Goal: Transaction & Acquisition: Purchase product/service

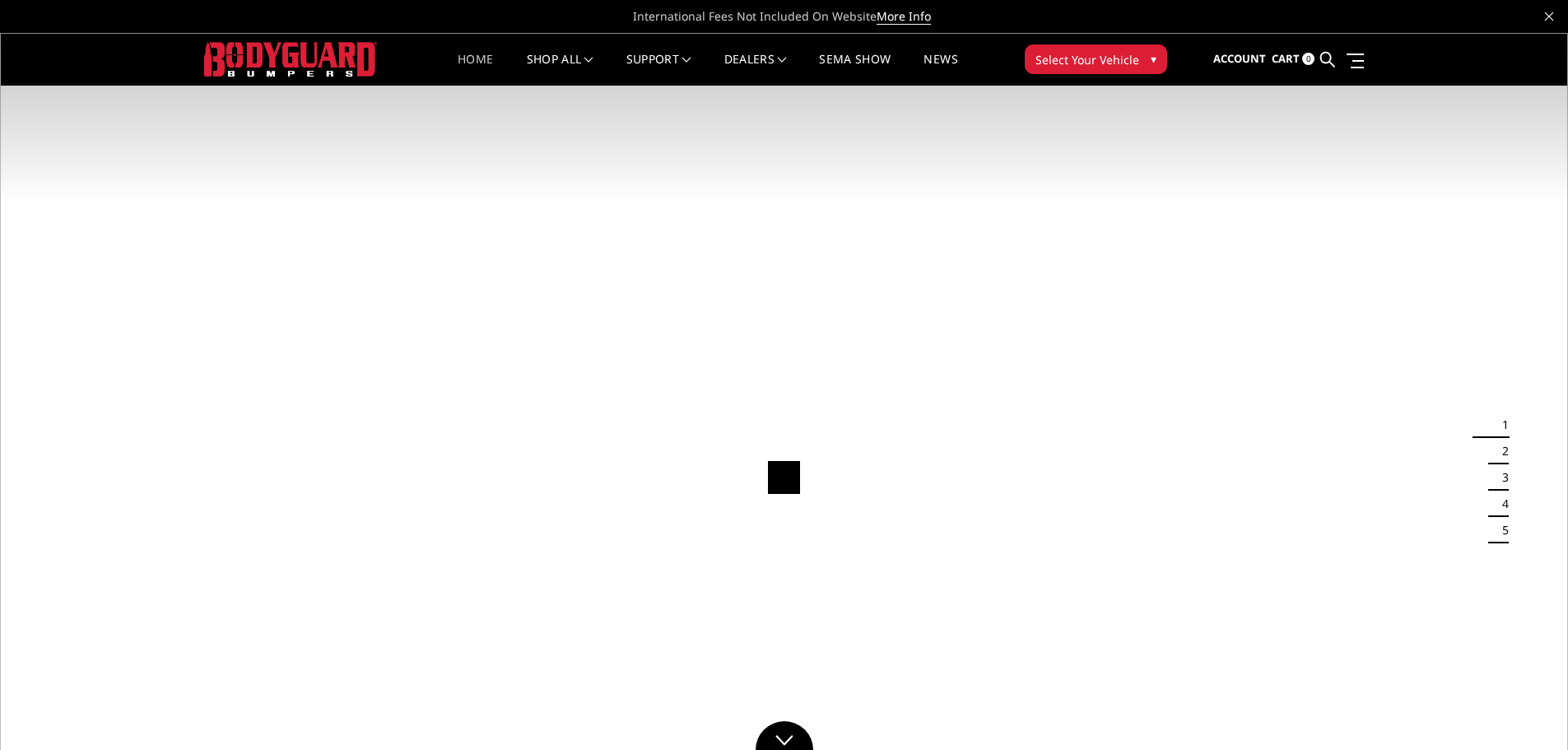
click at [1110, 53] on span "Select Your Vehicle" at bounding box center [1088, 59] width 104 height 17
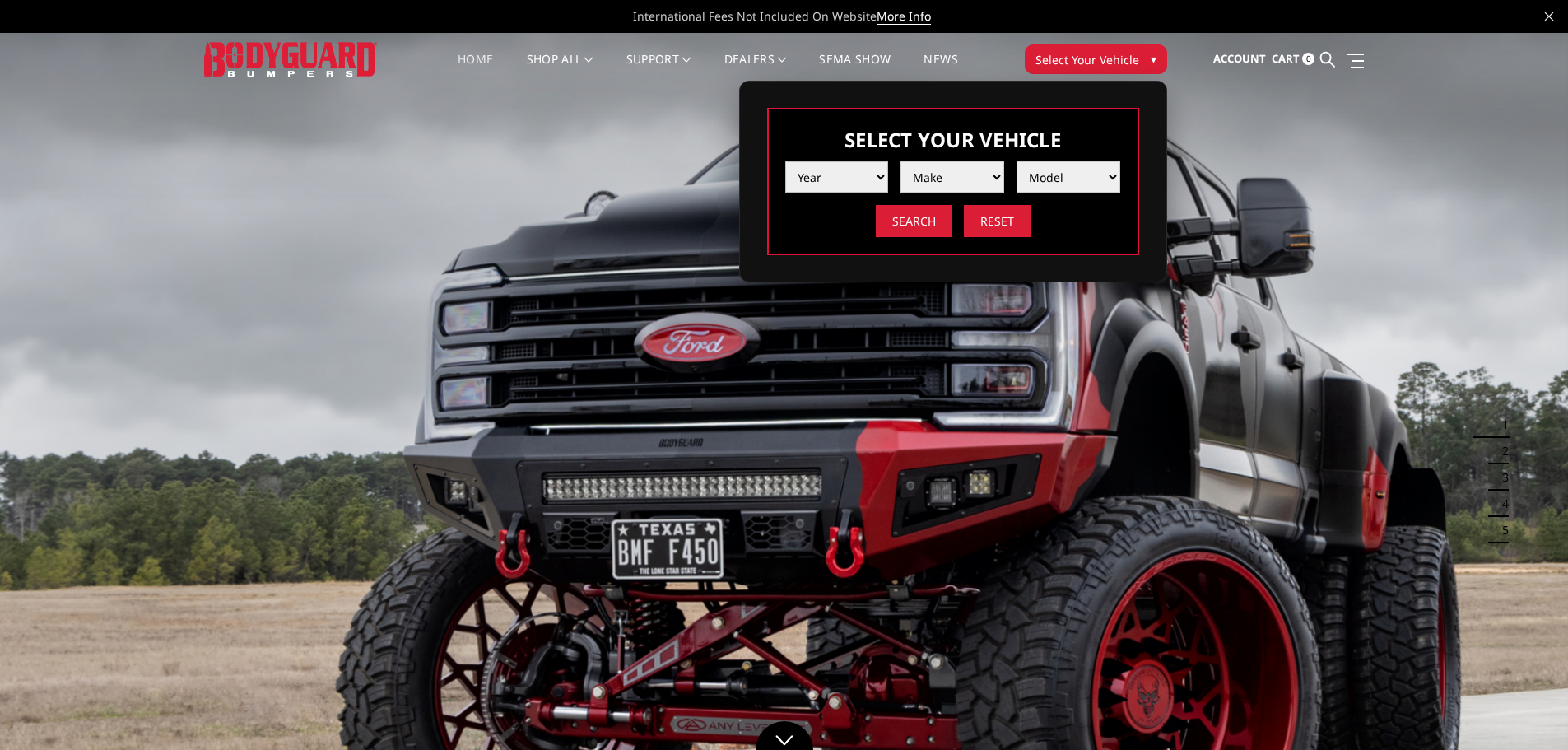
click at [869, 172] on select "Year [DATE] 2024 2023 2022 2021 2020 2019 2018 2017 2016 2015 2014 2013 2012 20…" at bounding box center [838, 177] width 104 height 31
select select "yr_2025"
click at [786, 162] on select "Year 2025 2024 2023 2022 2021 2020 2019 2018 2017 2016 2015 2014 2013 2012 2011…" at bounding box center [838, 177] width 104 height 31
drag, startPoint x: 920, startPoint y: 195, endPoint x: 968, endPoint y: 177, distance: 51.3
click at [968, 177] on select "Make Chevrolet Ford GMC Ram Toyota" at bounding box center [953, 177] width 104 height 31
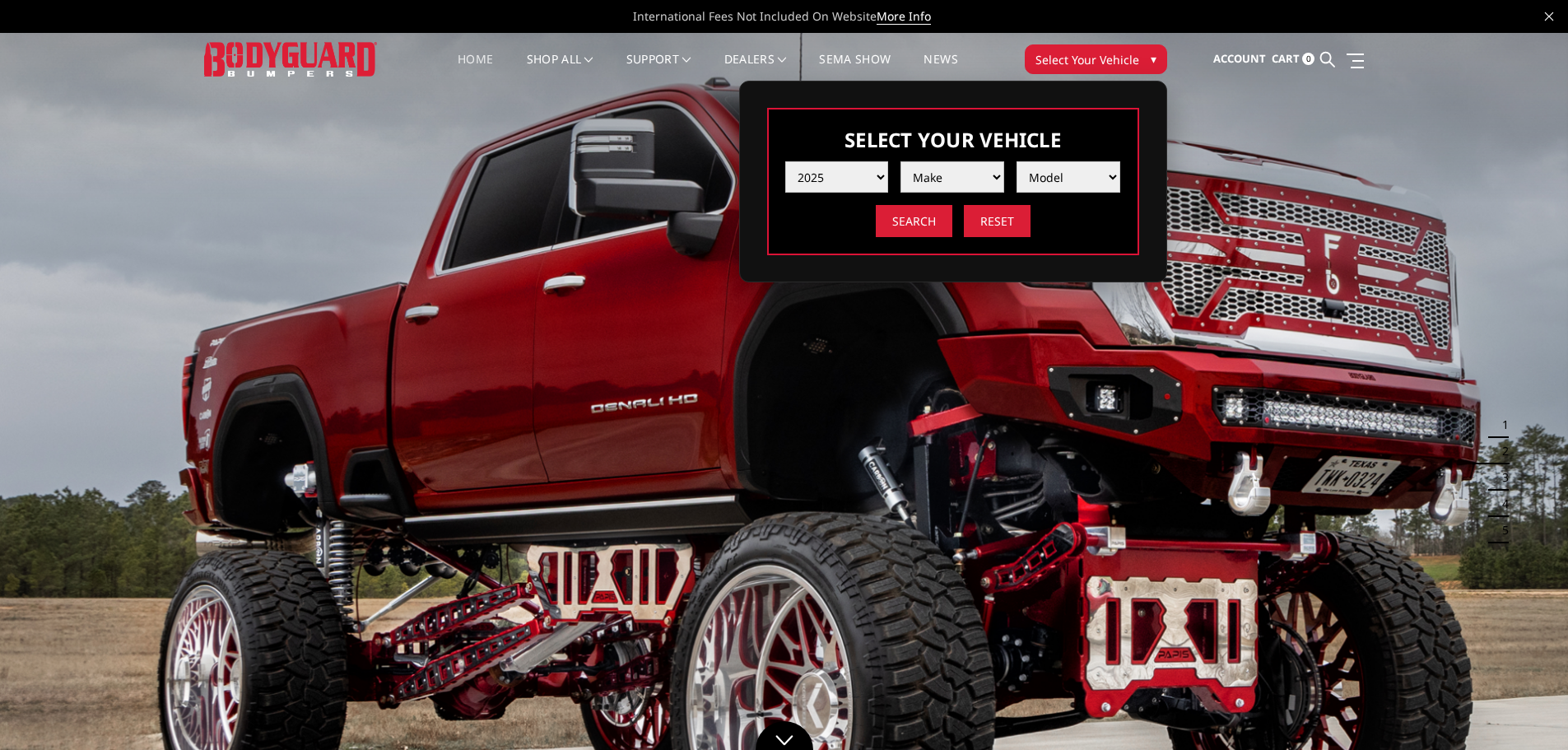
select select "mk_gmc"
click at [901, 162] on select "Make Chevrolet Ford GMC Ram Toyota" at bounding box center [953, 177] width 104 height 31
click at [1097, 183] on select "Model Sierra 1500 Sierra 2500 / 3500" at bounding box center [1069, 177] width 104 height 31
select select "md_sierra-2500-3500"
click at [1017, 162] on select "Model Sierra 1500 Sierra 2500 / 3500" at bounding box center [1069, 177] width 104 height 31
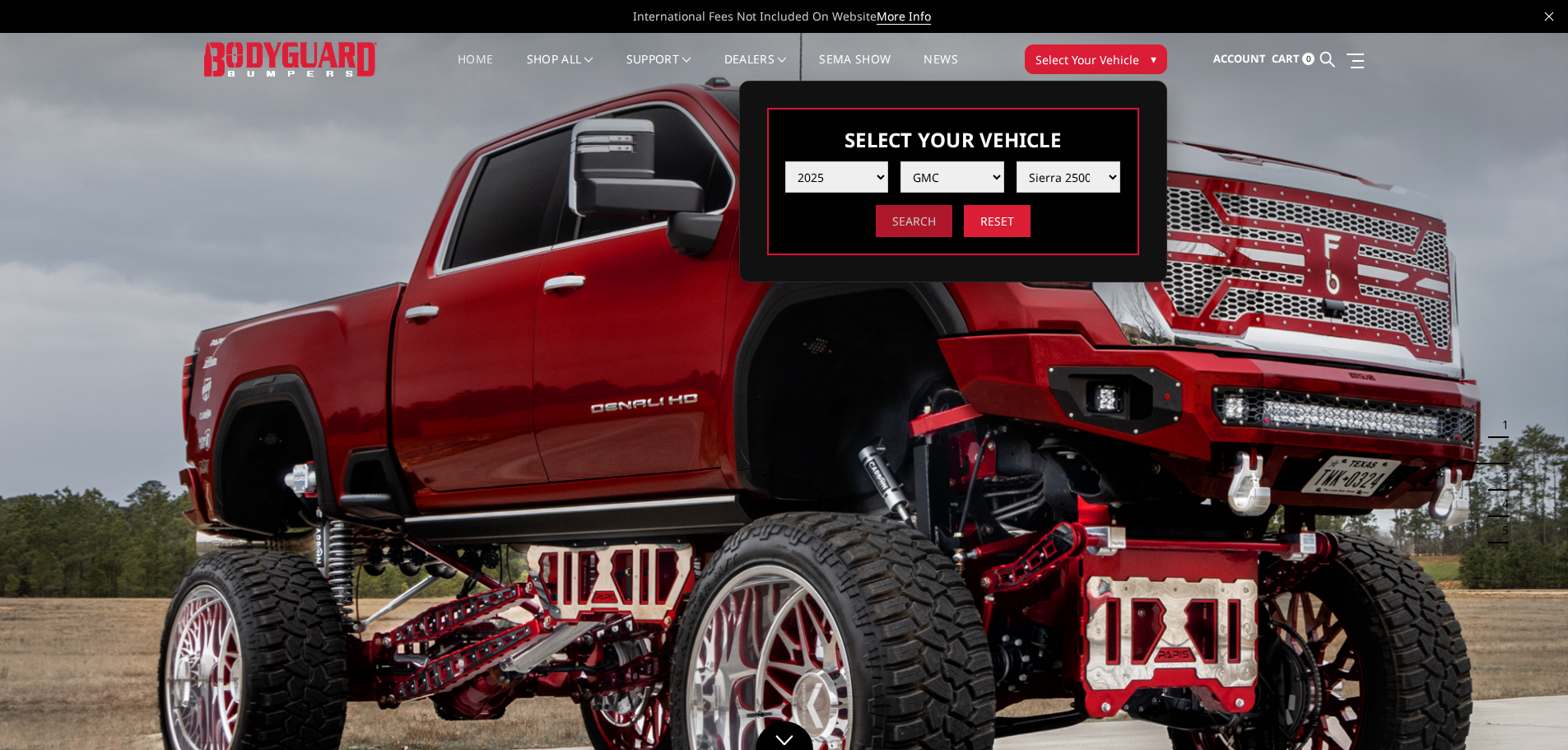
click at [929, 226] on input "Search" at bounding box center [913, 221] width 76 height 32
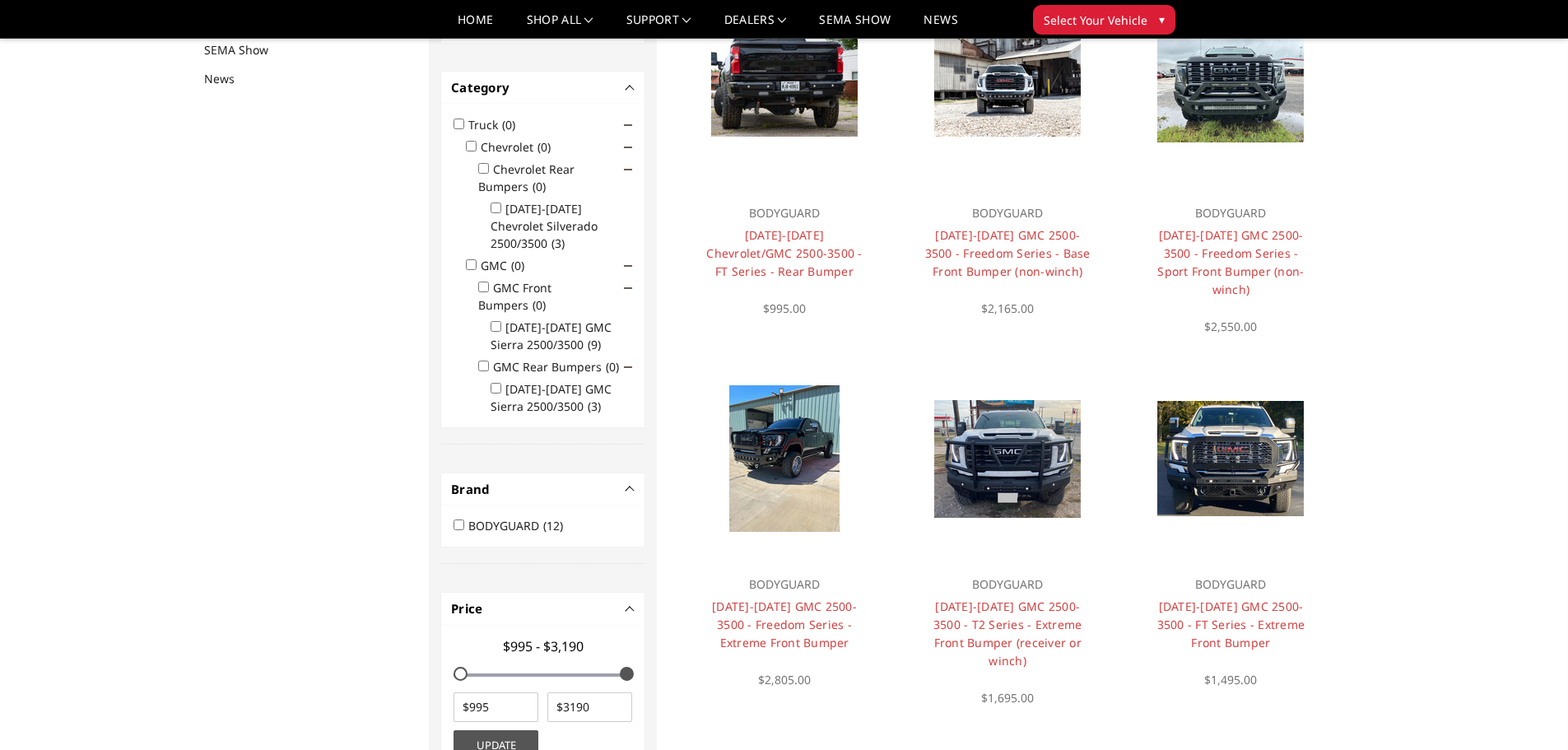
scroll to position [214, 0]
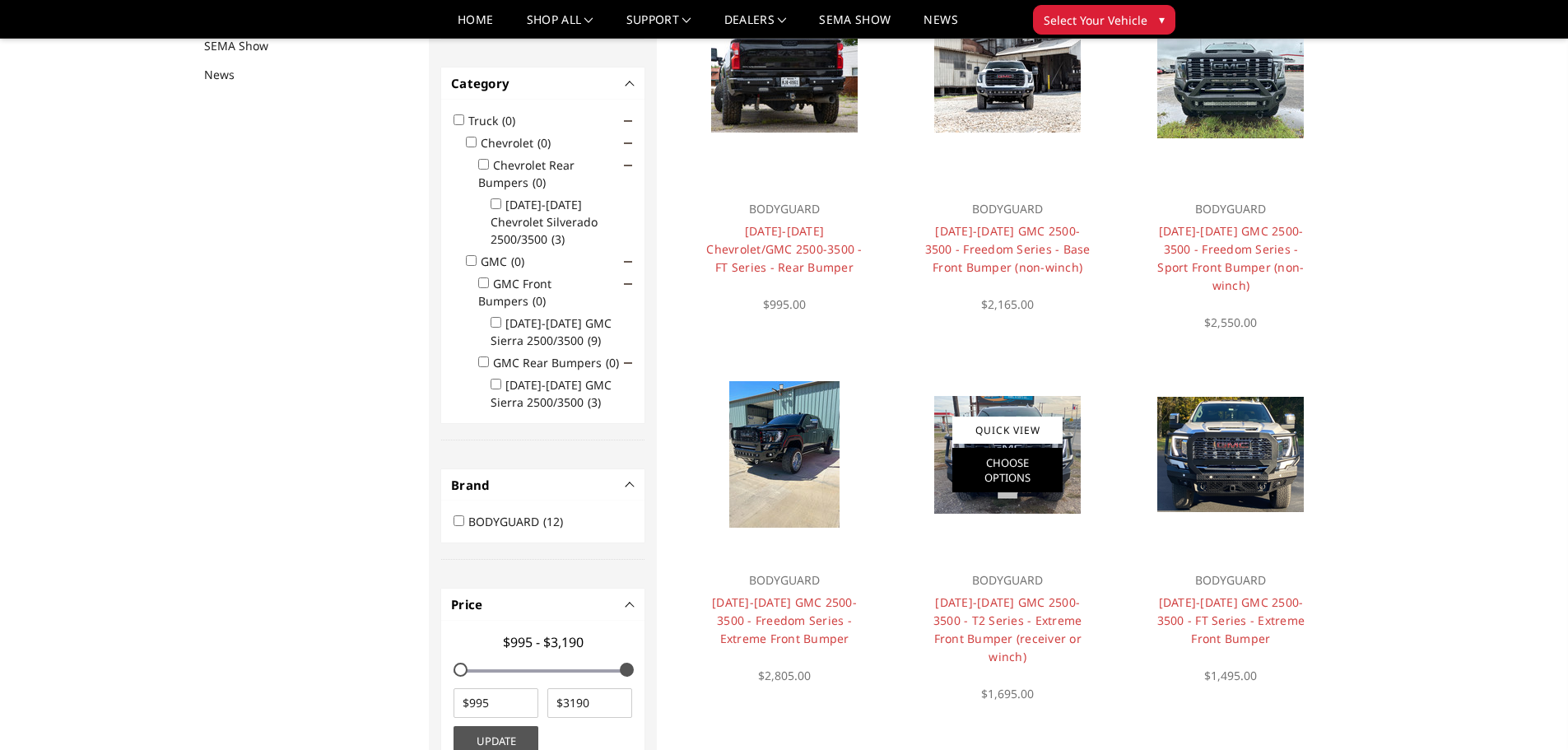
click at [993, 448] on link "Choose Options" at bounding box center [1008, 471] width 110 height 45
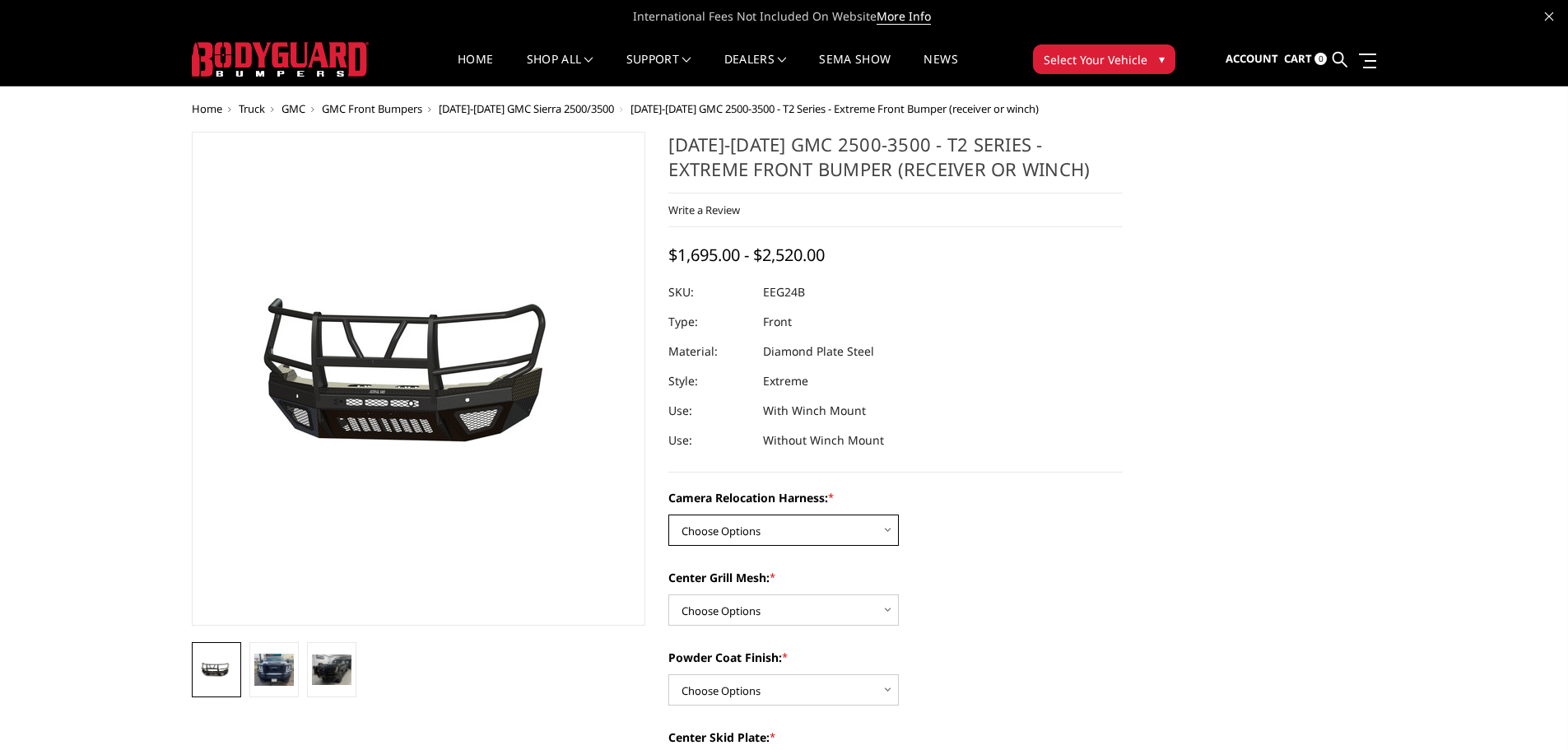
click at [856, 533] on select "Choose Options Without camera harness With camera harness" at bounding box center [783, 530] width 231 height 31
select select "3742"
click at [668, 515] on select "Choose Options Without camera harness With camera harness" at bounding box center [783, 530] width 231 height 31
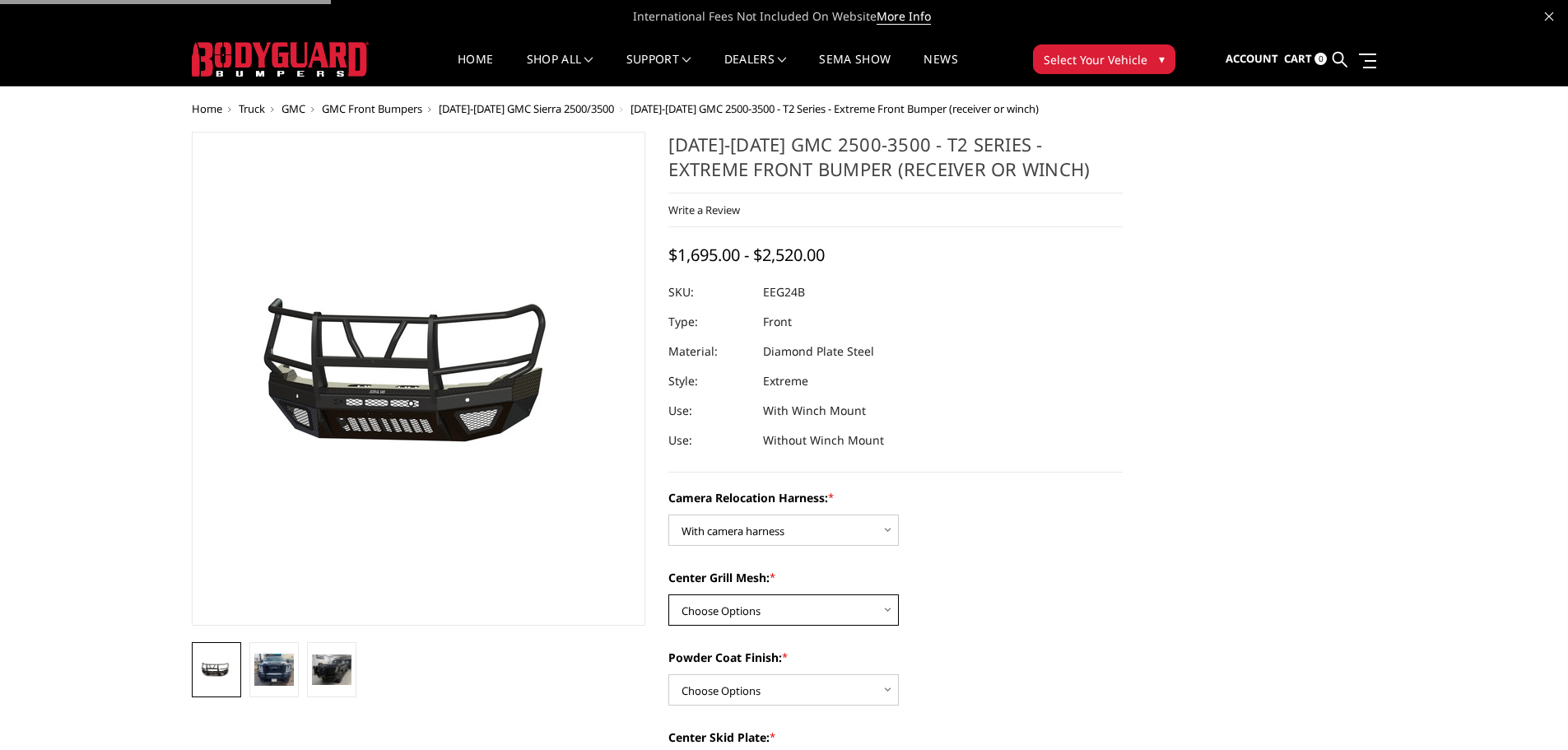
click at [828, 612] on select "Choose Options Without expanded metal With expanded metal" at bounding box center [783, 610] width 231 height 31
click at [668, 595] on select "Choose Options Without expanded metal With expanded metal" at bounding box center [783, 610] width 231 height 31
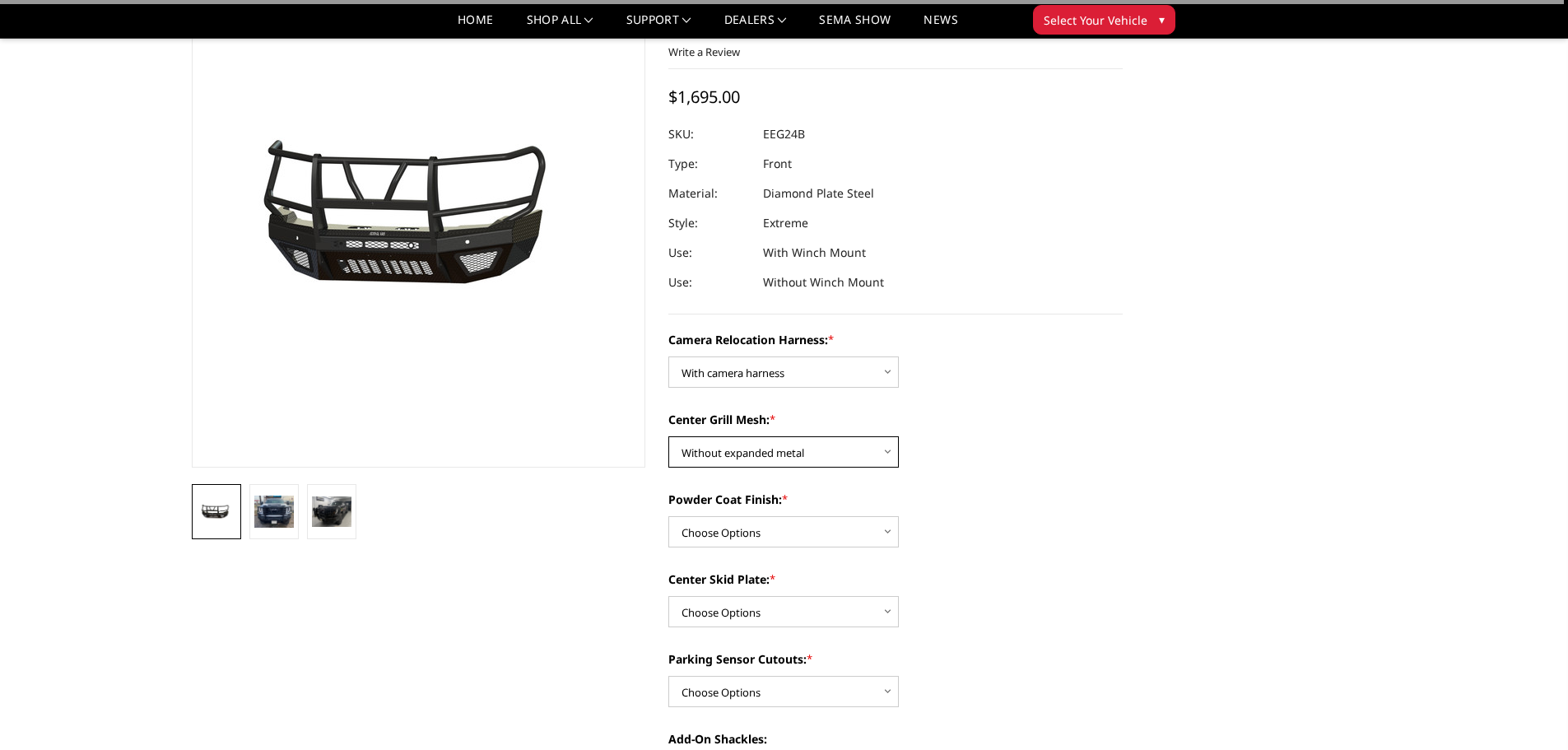
scroll to position [164, 0]
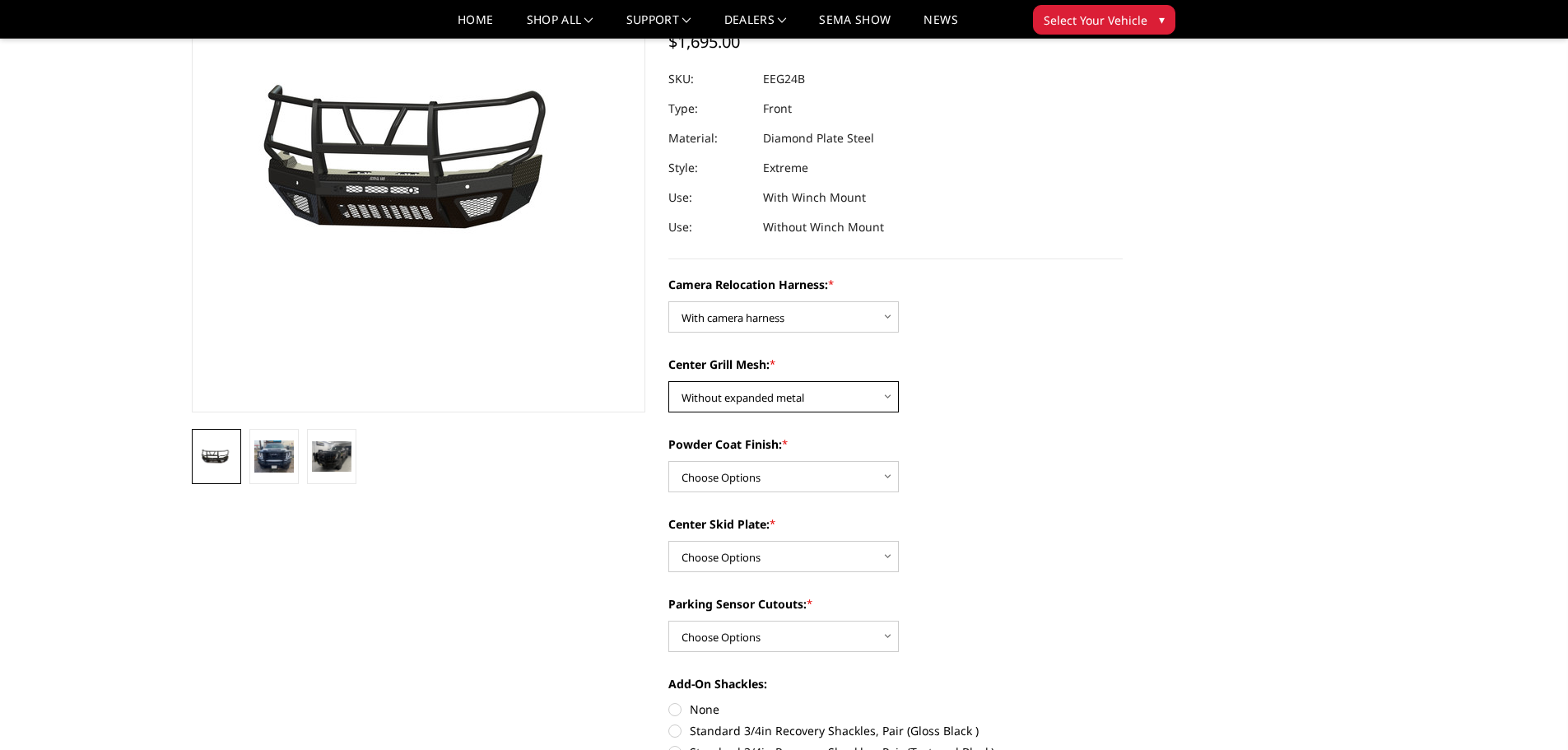
click at [835, 389] on select "Choose Options Without expanded metal With expanded metal" at bounding box center [783, 396] width 231 height 31
select select "3740"
click at [668, 381] on select "Choose Options Without expanded metal With expanded metal" at bounding box center [783, 396] width 231 height 31
click at [857, 481] on select "Choose Options Textured Black Powder Coat Gloss Black Powder Coat Bare Metal" at bounding box center [783, 476] width 231 height 31
select select "3739"
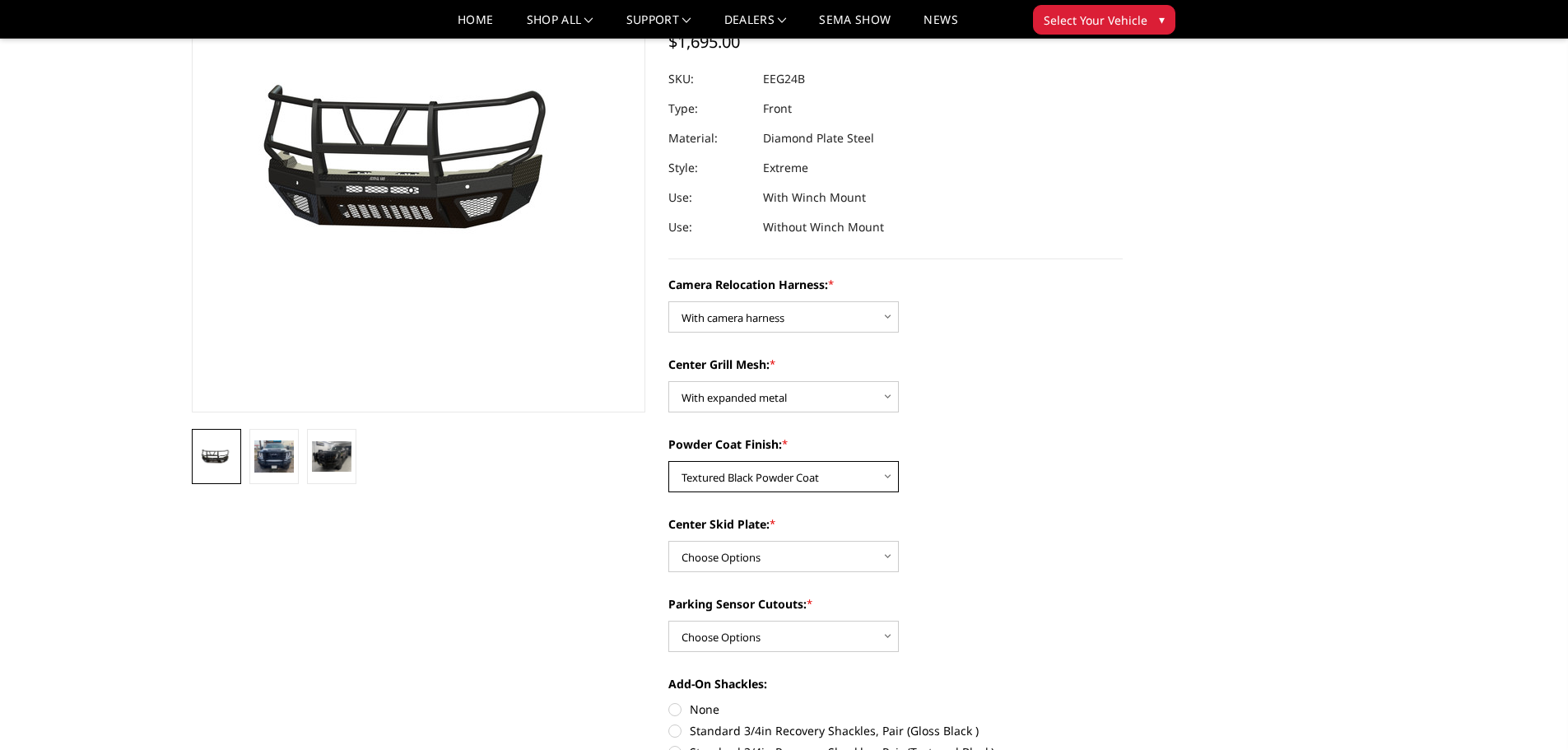
click at [668, 461] on select "Choose Options Textured Black Powder Coat Gloss Black Powder Coat Bare Metal" at bounding box center [783, 476] width 231 height 31
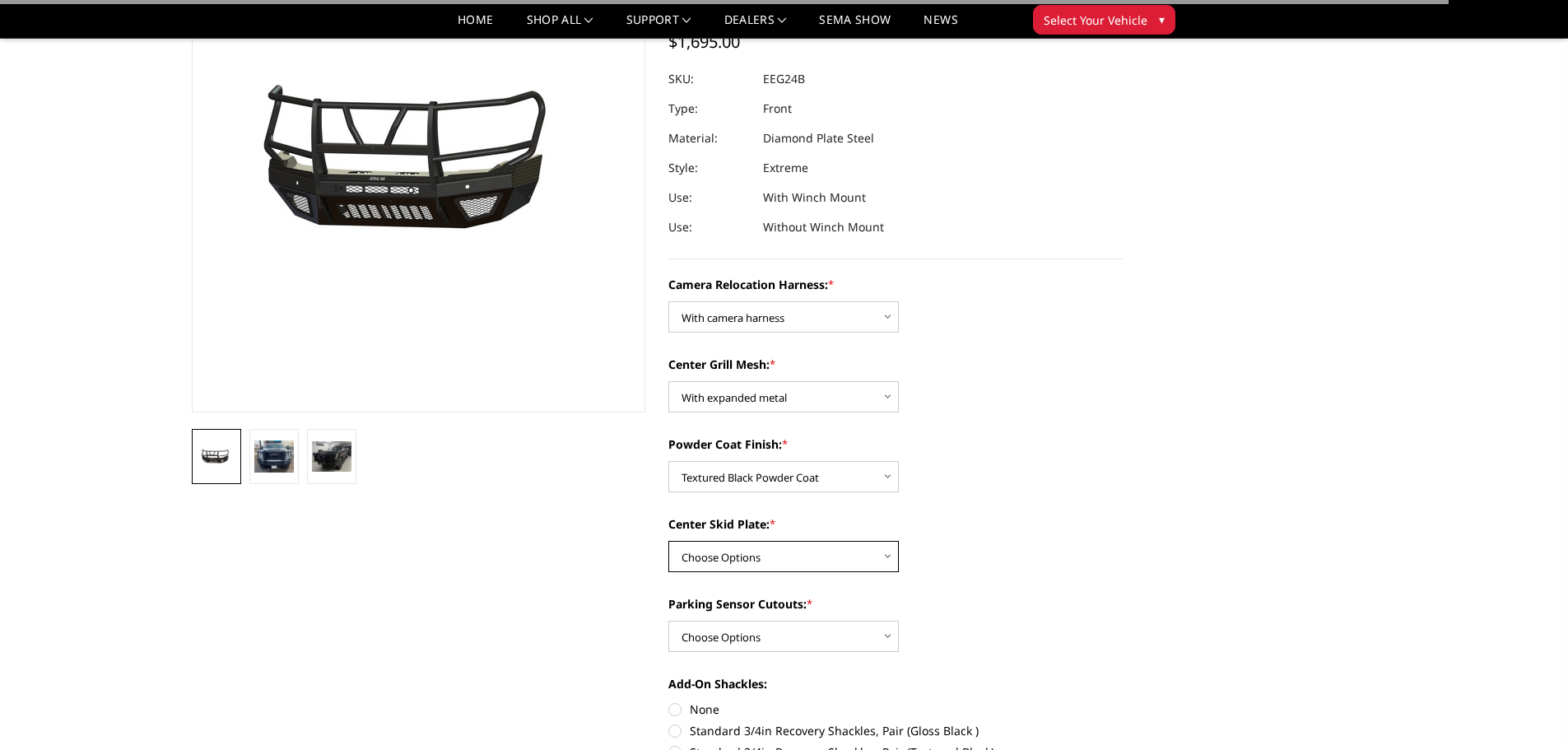
click at [819, 546] on select "Choose Options Winch Mount Skid Plate Standard Skid Plate (included) 2" Receive…" at bounding box center [783, 556] width 231 height 31
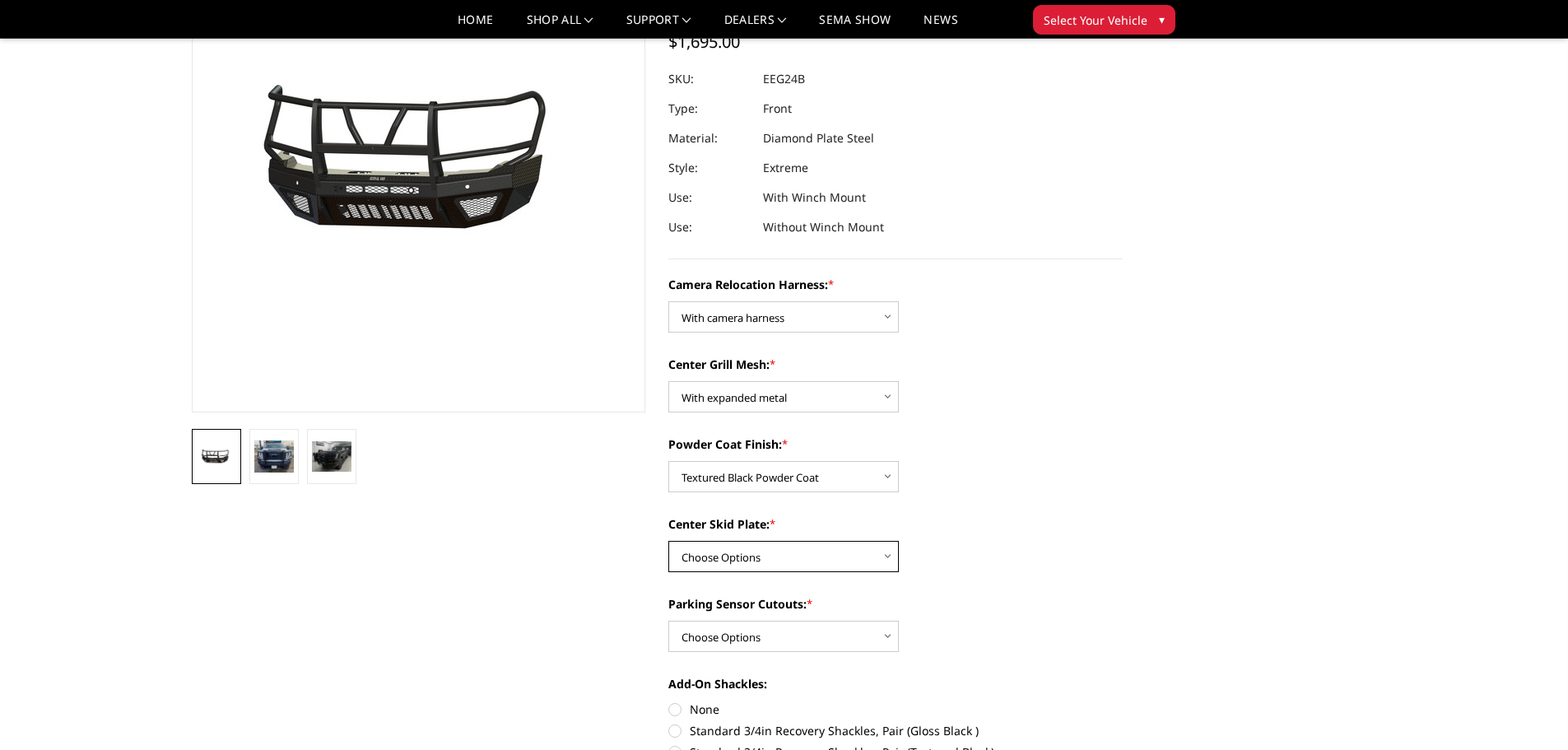
select select "3735"
click at [668, 541] on select "Choose Options Winch Mount Skid Plate Standard Skid Plate (included) 2" Receive…" at bounding box center [783, 556] width 231 height 31
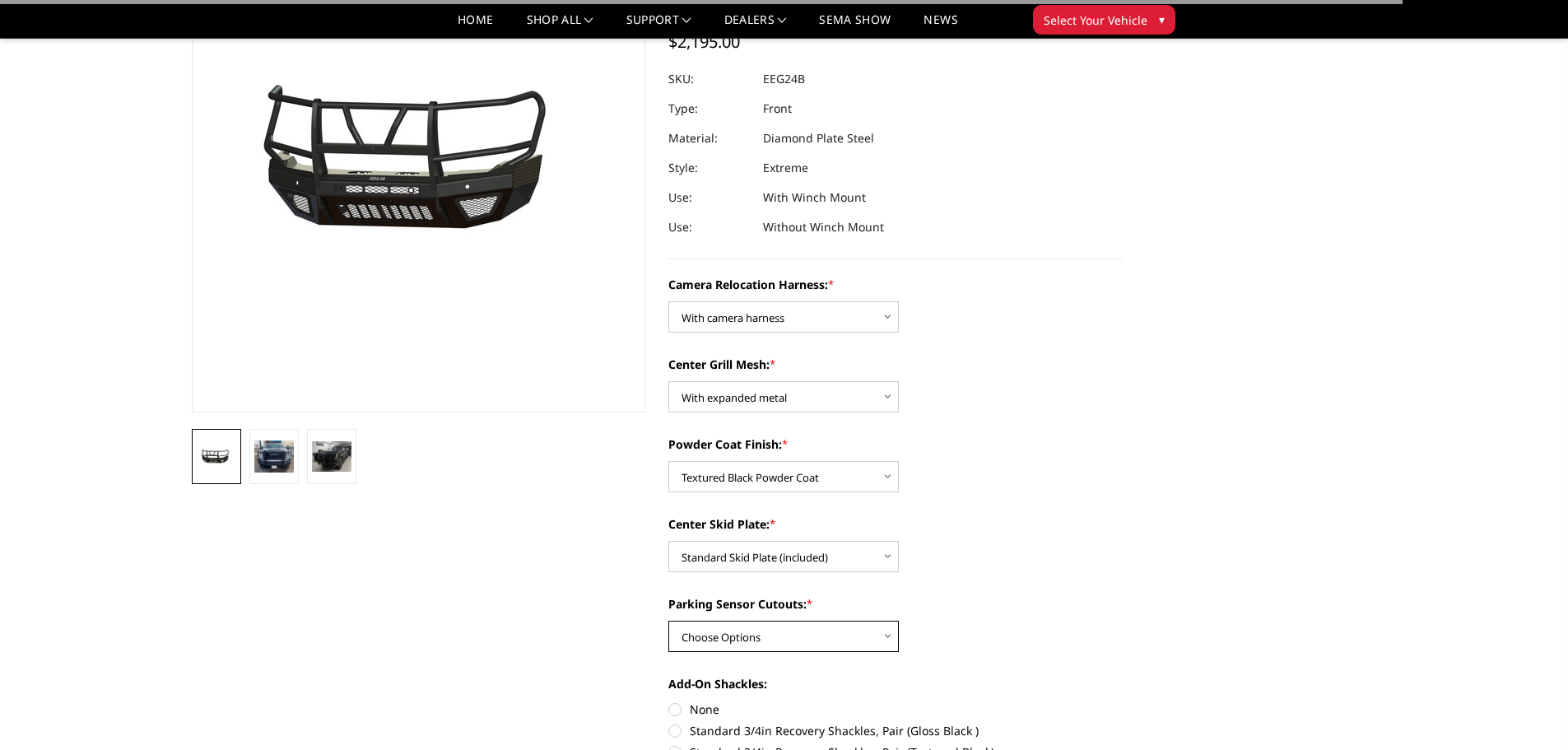
click at [836, 633] on select "Choose Options Yes - With Parking Sensor Cutouts" at bounding box center [783, 636] width 231 height 31
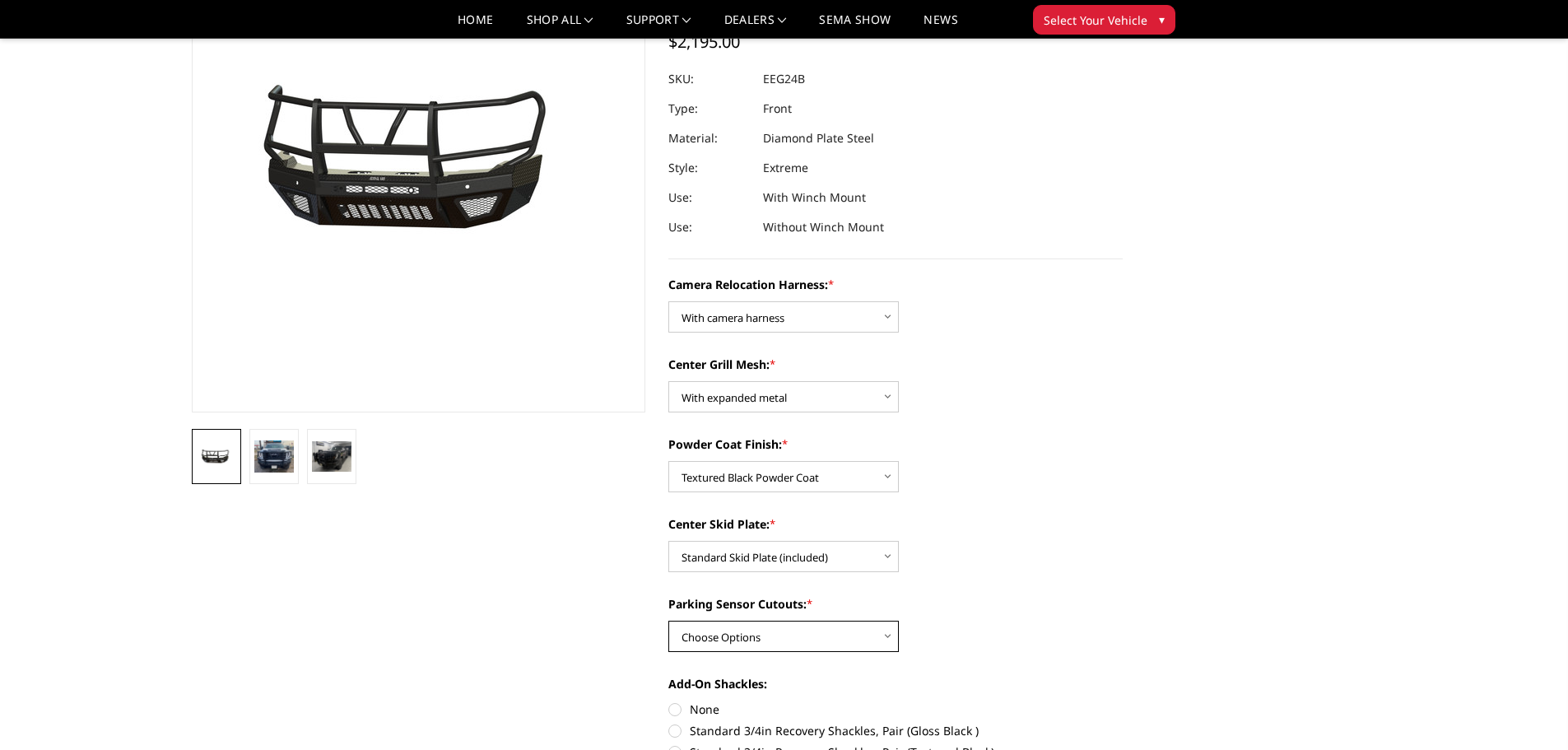
select select "3733"
click at [668, 621] on select "Choose Options Yes - With Parking Sensor Cutouts" at bounding box center [783, 636] width 231 height 31
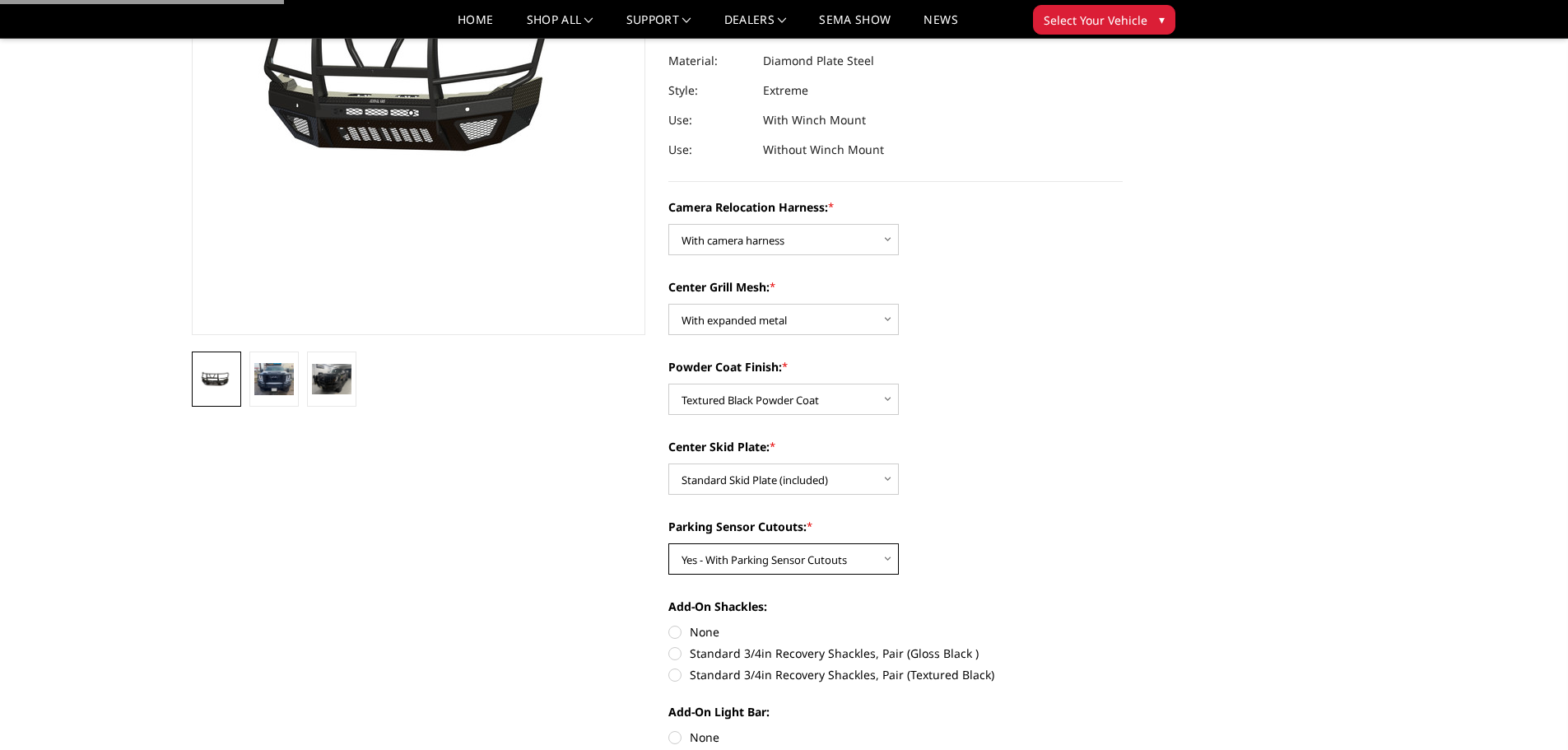
scroll to position [330, 0]
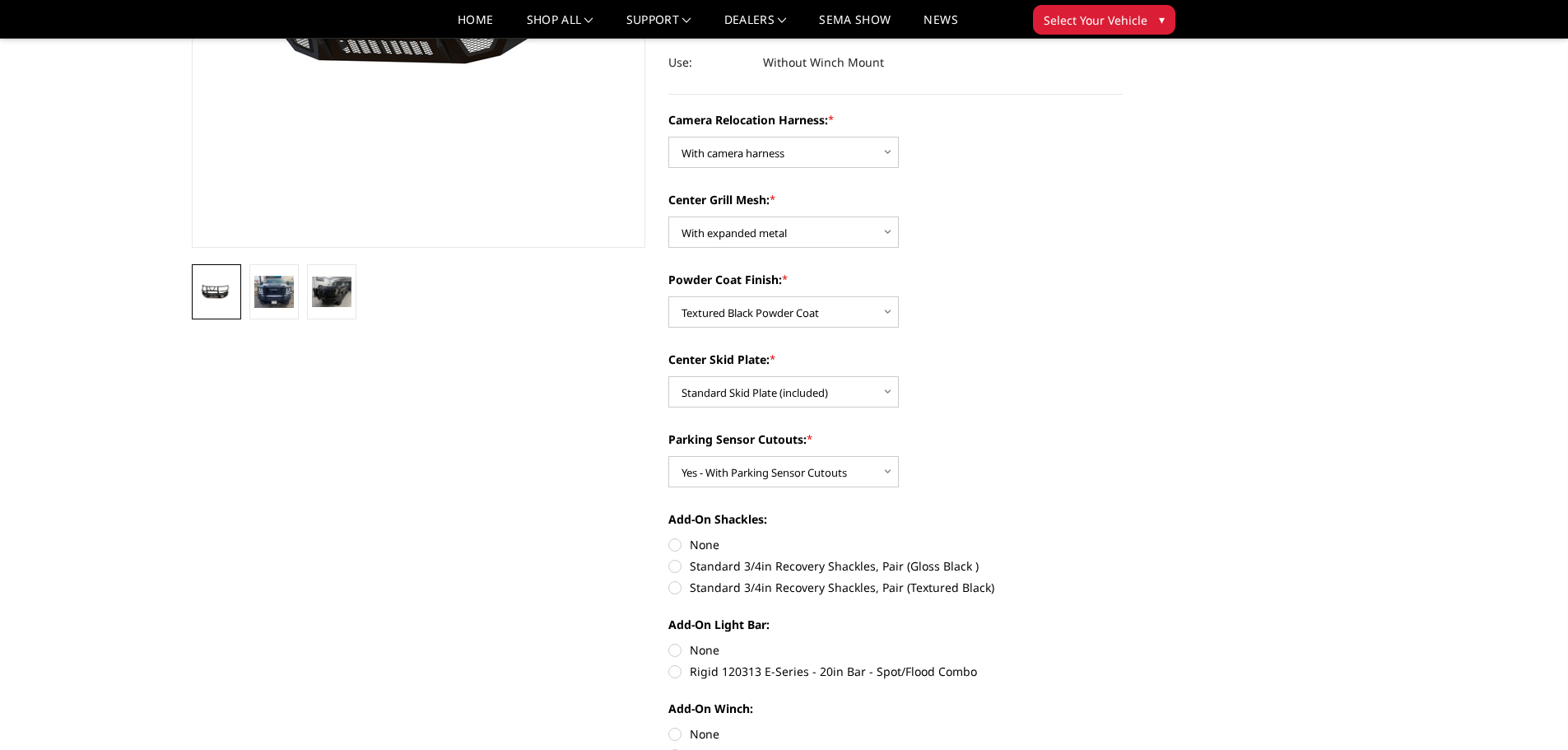
click at [835, 589] on label "Standard 3/4in Recovery Shackles, Pair (Textured Black)" at bounding box center [895, 587] width 454 height 17
click at [1123, 559] on input "Standard 3/4in Recovery Shackles, Pair (Textured Black)" at bounding box center [1123, 558] width 1 height 1
radio input "true"
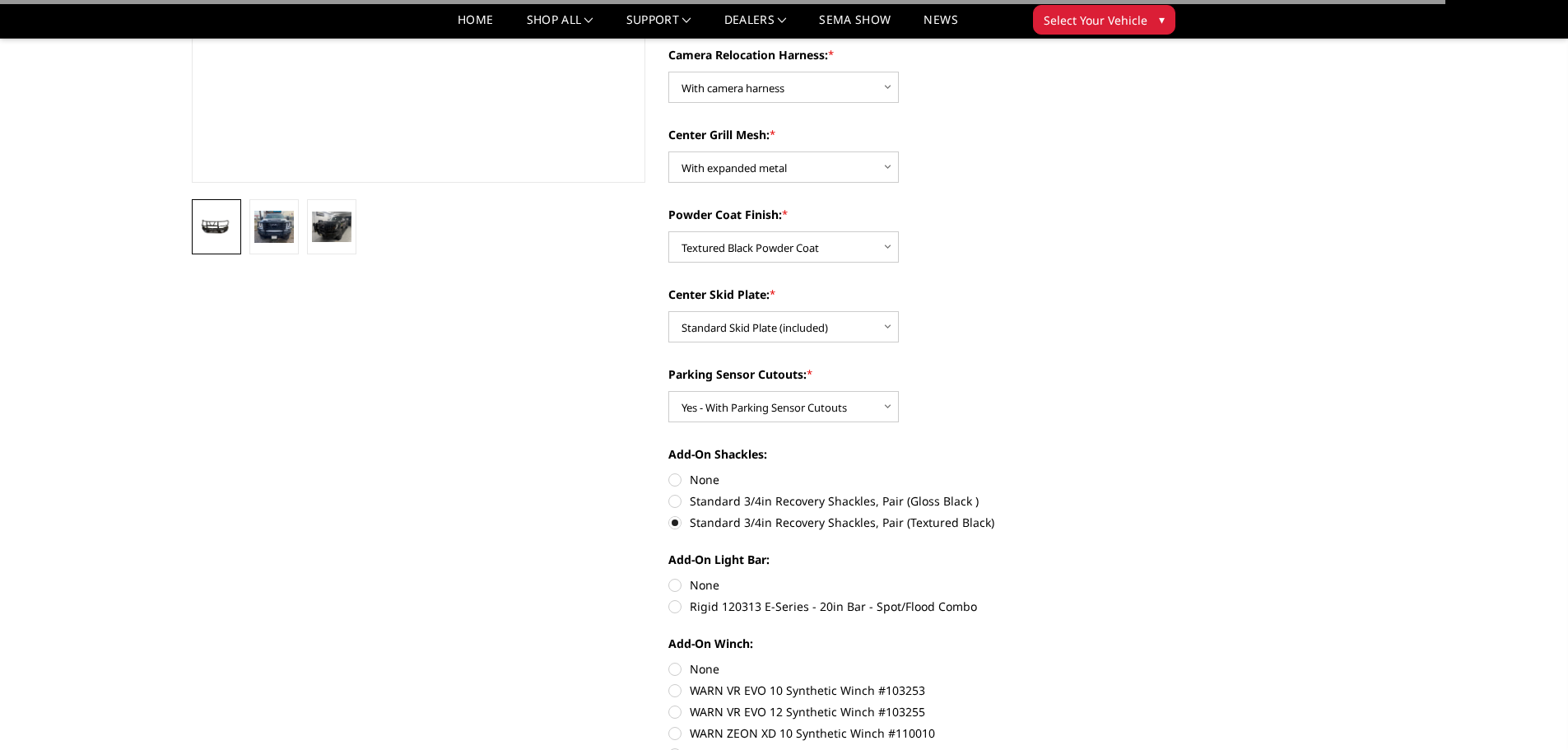
scroll to position [494, 0]
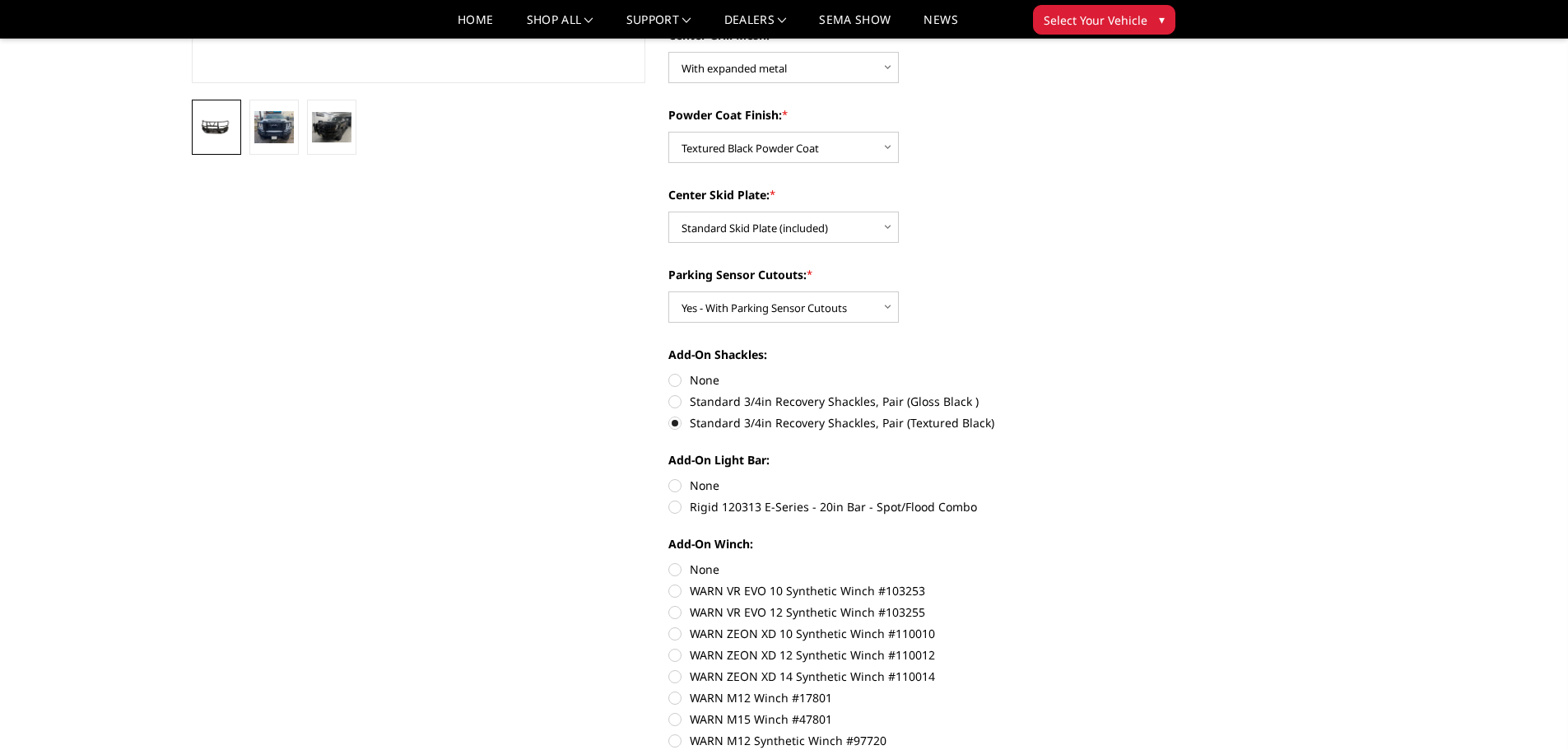
click at [694, 480] on label "None" at bounding box center [895, 485] width 454 height 17
click at [669, 478] on input "None" at bounding box center [668, 477] width 1 height 1
radio input "true"
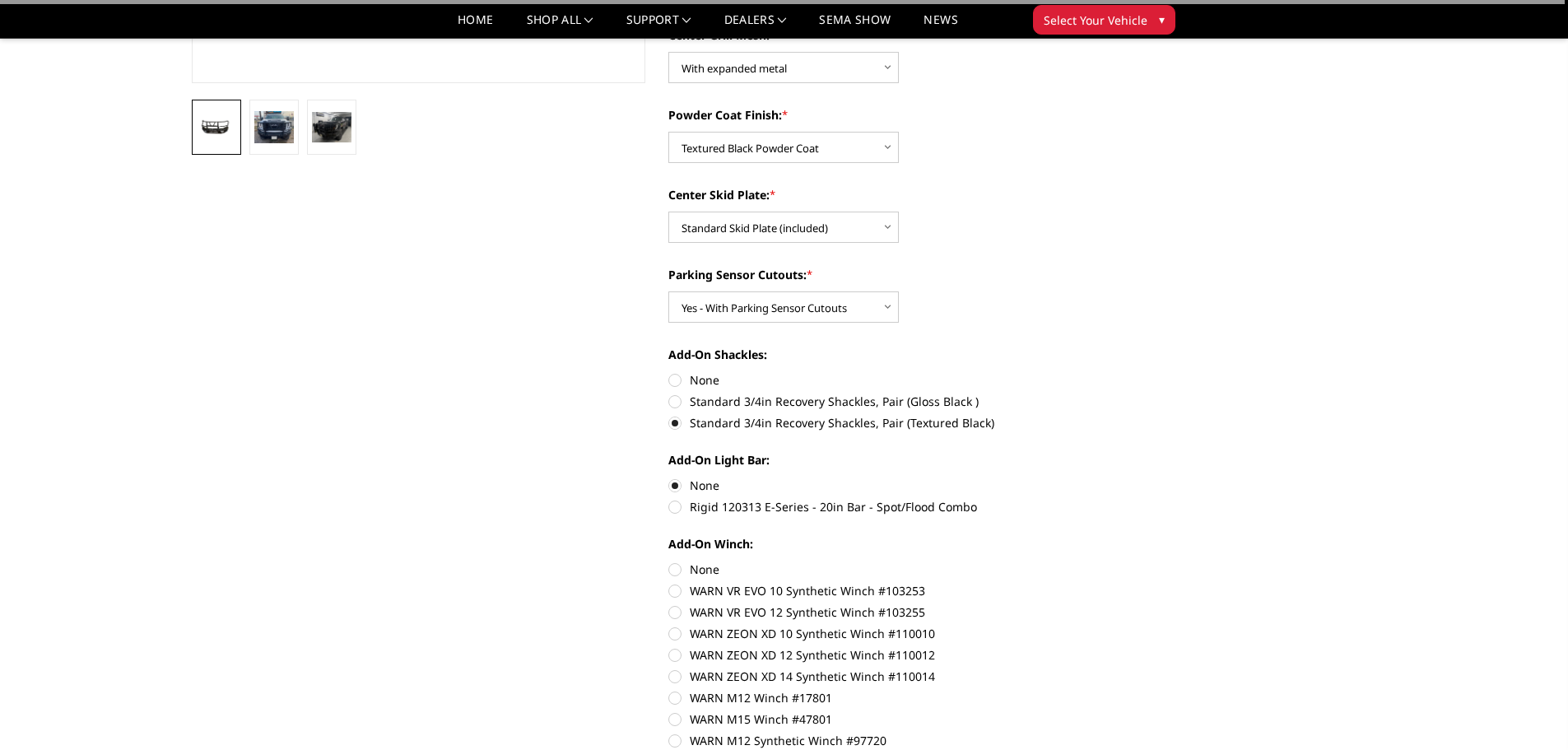
click at [696, 576] on label "None" at bounding box center [895, 569] width 454 height 17
click at [669, 561] on input "None" at bounding box center [668, 560] width 1 height 1
radio input "true"
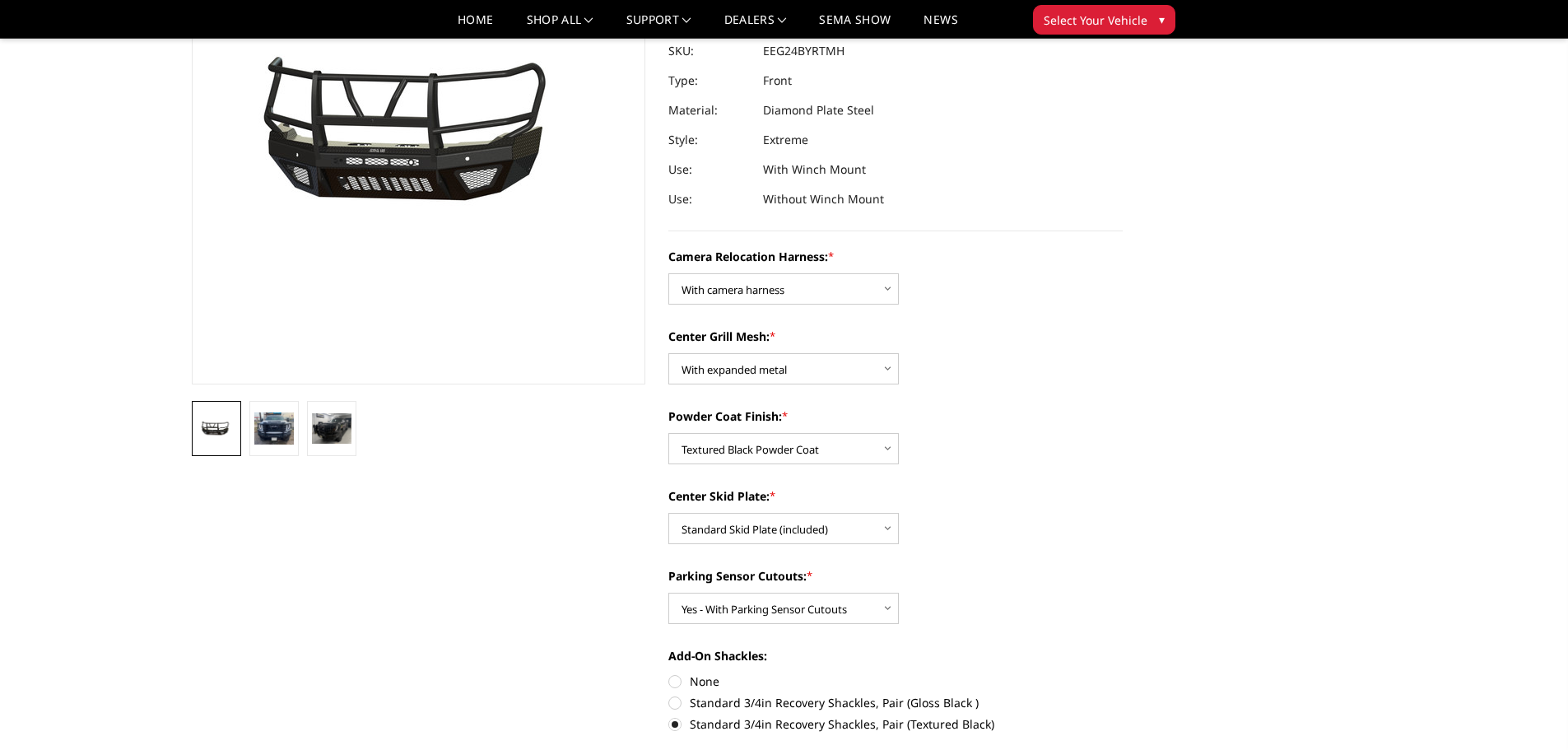
scroll to position [164, 0]
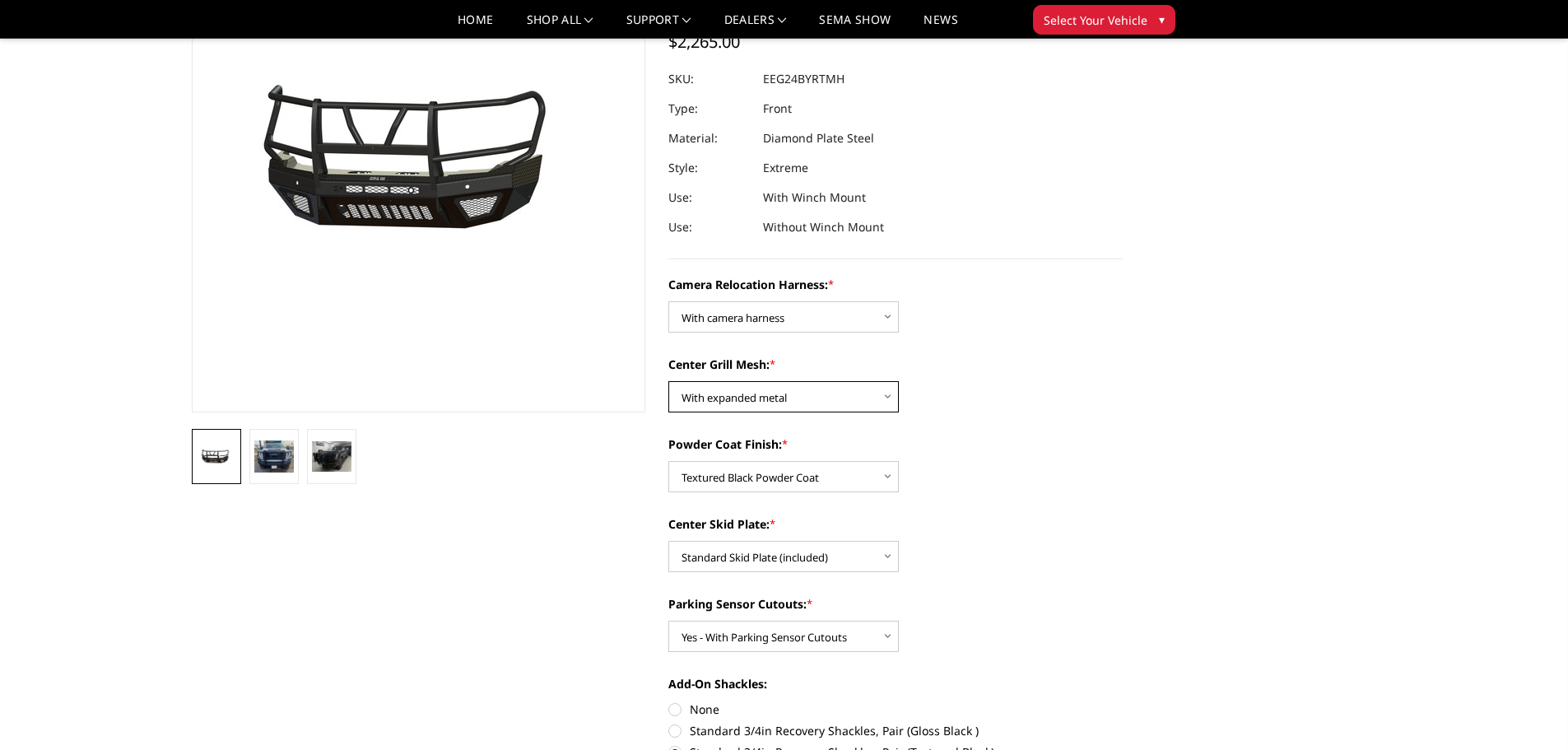
click at [862, 398] on select "Choose Options Without expanded metal With expanded metal" at bounding box center [783, 396] width 231 height 31
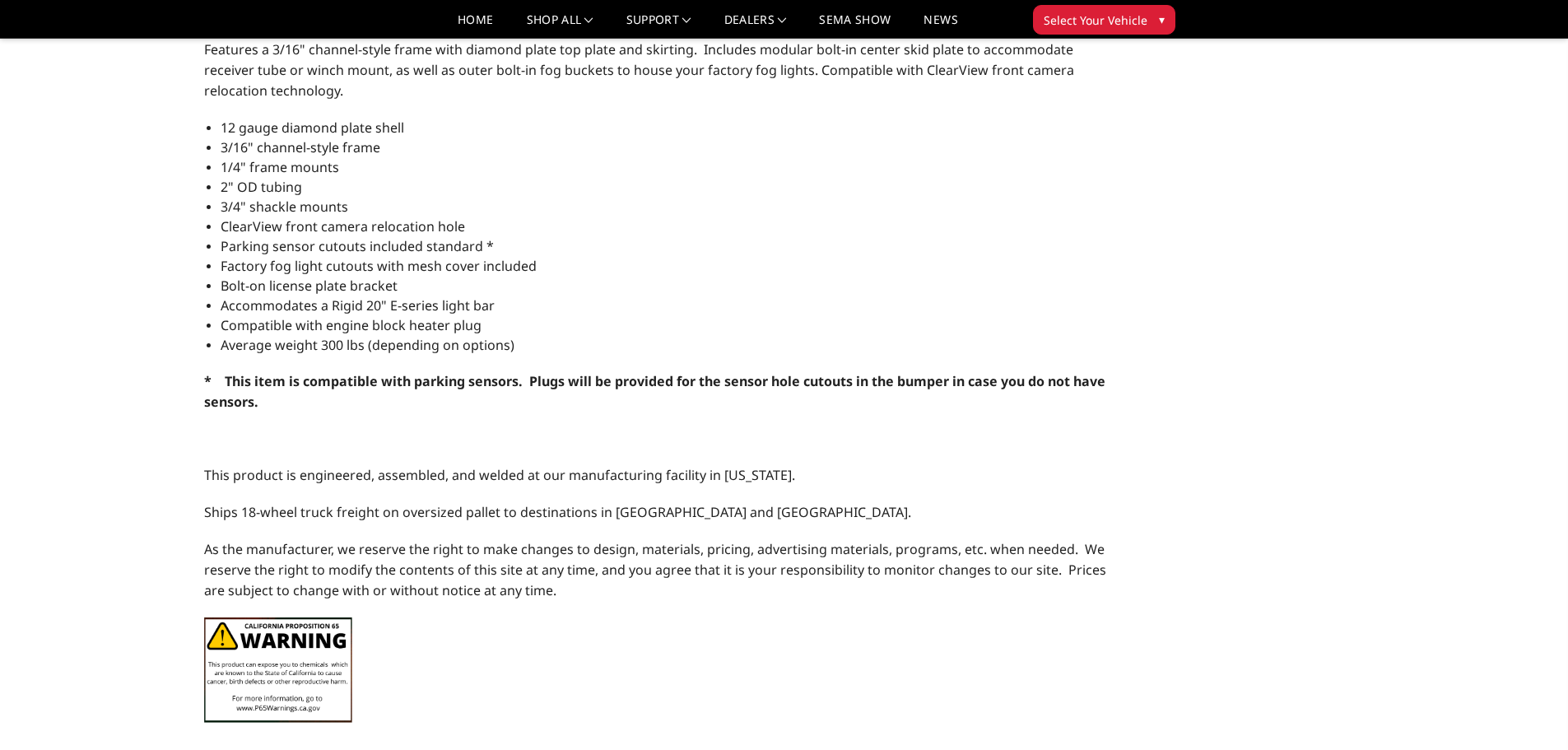
scroll to position [1482, 0]
